Goal: Information Seeking & Learning: Check status

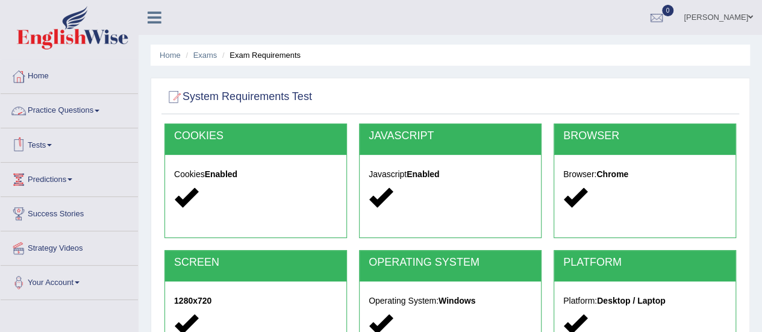
click at [54, 146] on link "Tests" at bounding box center [69, 143] width 137 height 30
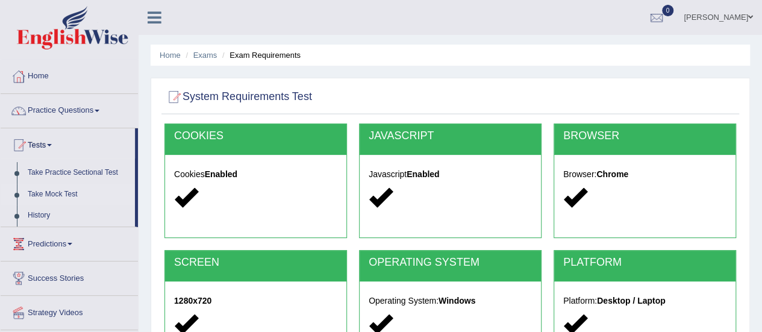
click at [54, 193] on link "Take Mock Test" at bounding box center [78, 195] width 113 height 22
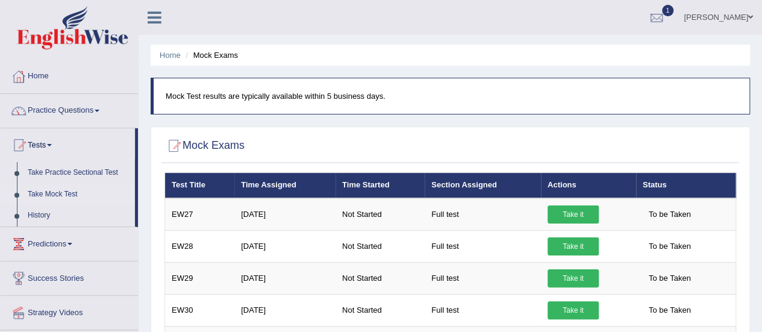
click at [225, 133] on div "Mock Exams" at bounding box center [450, 148] width 578 height 30
click at [665, 19] on div at bounding box center [656, 18] width 18 height 18
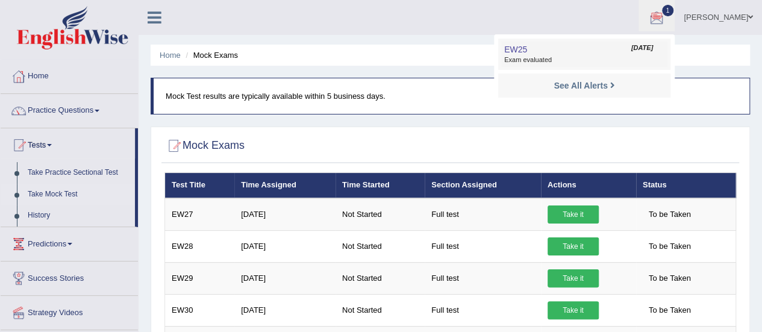
click at [592, 56] on span "Exam evaluated" at bounding box center [584, 60] width 160 height 10
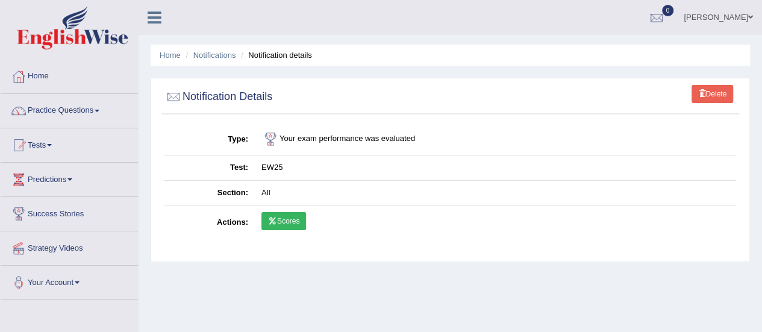
click at [290, 217] on link "Scores" at bounding box center [283, 221] width 45 height 18
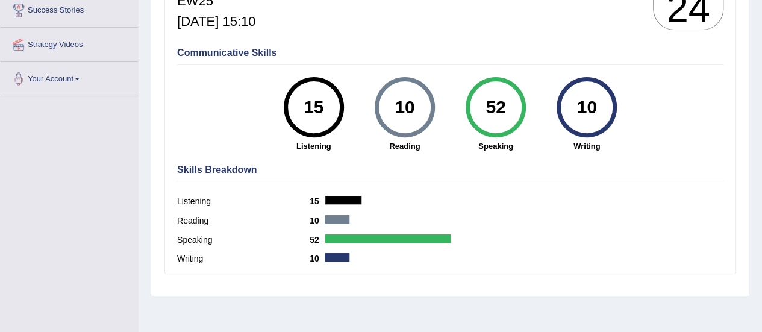
scroll to position [204, 0]
click at [499, 112] on div "52" at bounding box center [495, 107] width 44 height 51
click at [447, 218] on div "Reading 10" at bounding box center [450, 222] width 546 height 19
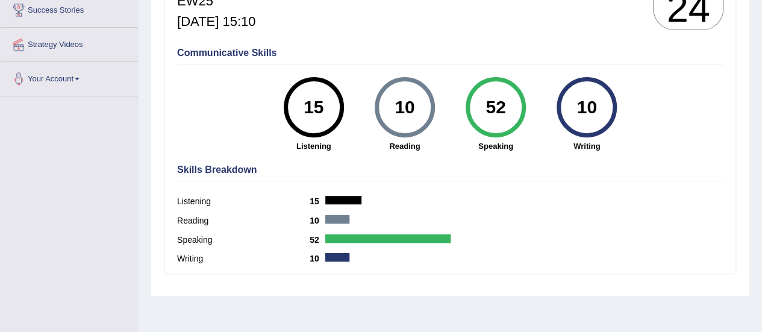
scroll to position [0, 0]
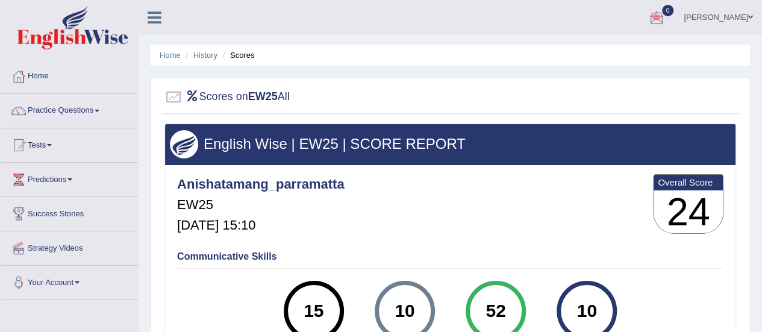
click at [662, 21] on div at bounding box center [656, 18] width 18 height 18
click at [590, 44] on link "See All Alerts" at bounding box center [583, 50] width 67 height 13
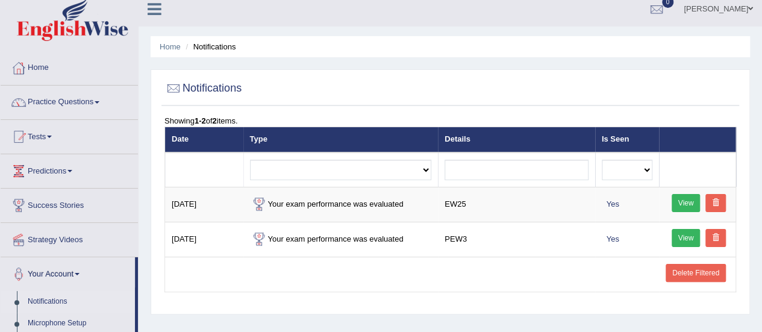
scroll to position [9, 0]
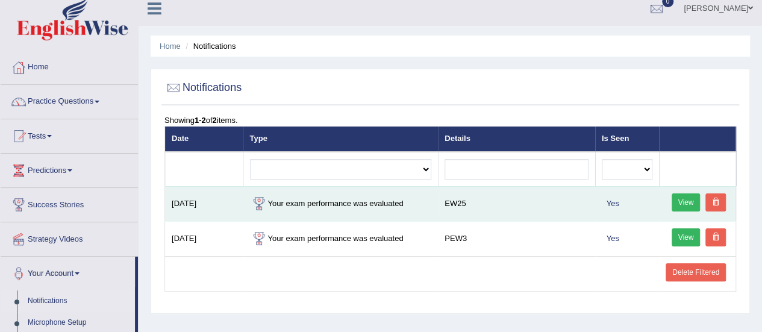
click at [681, 202] on link "View" at bounding box center [685, 202] width 29 height 18
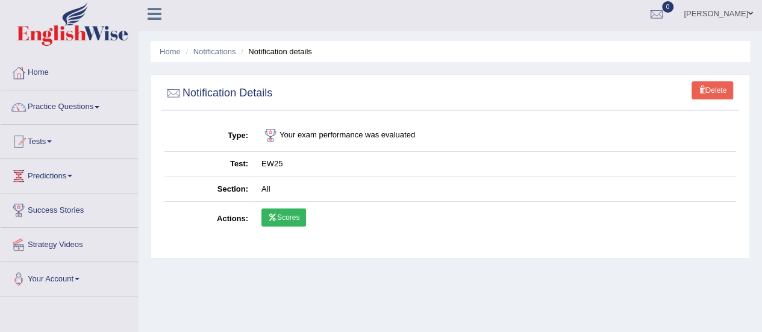
scroll to position [2, 0]
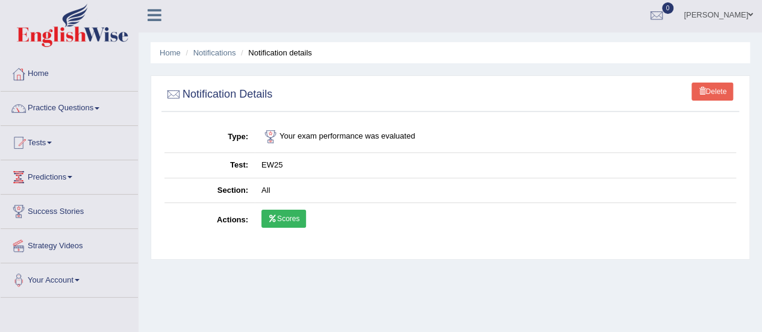
click at [291, 211] on link "Scores" at bounding box center [283, 219] width 45 height 18
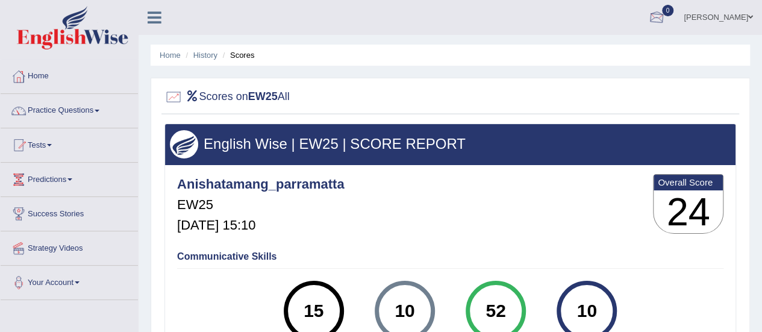
click at [656, 16] on div at bounding box center [656, 18] width 18 height 18
click at [617, 46] on link "See All Alerts" at bounding box center [583, 50] width 67 height 13
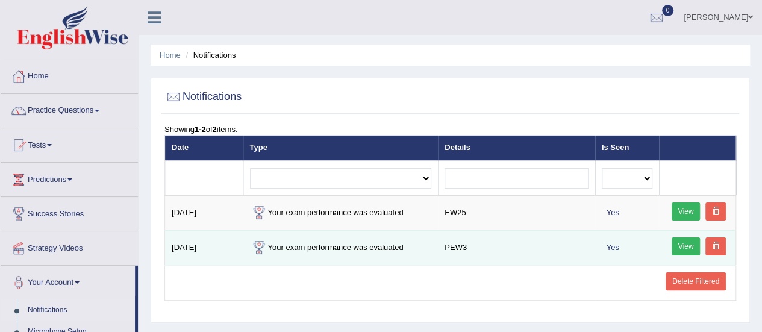
click at [685, 241] on link "View" at bounding box center [685, 246] width 29 height 18
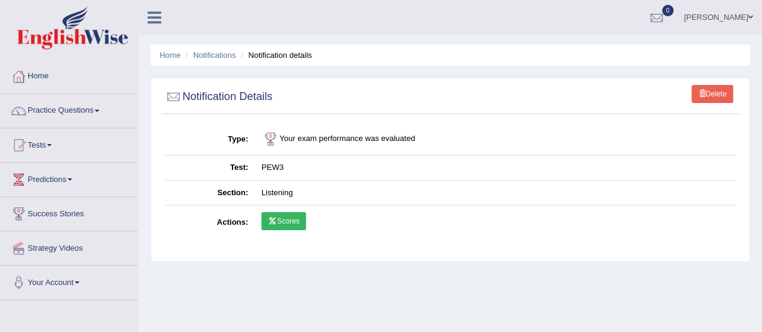
click at [298, 216] on link "Scores" at bounding box center [283, 221] width 45 height 18
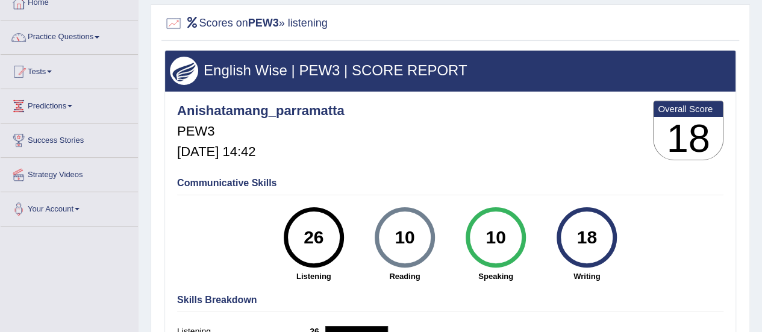
scroll to position [72, 0]
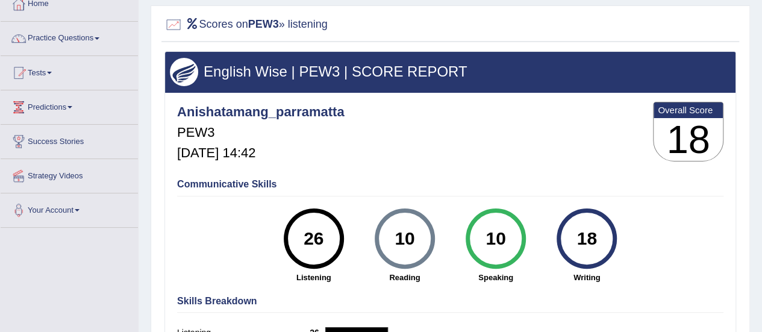
click at [234, 173] on div "Communicative Skills 26 Listening 10 [GEOGRAPHIC_DATA] 10 Speaking 18 Writing" at bounding box center [450, 230] width 552 height 114
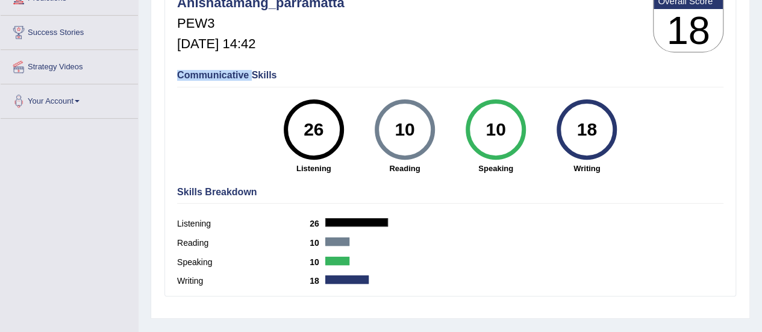
scroll to position [0, 0]
